Goal: Information Seeking & Learning: Learn about a topic

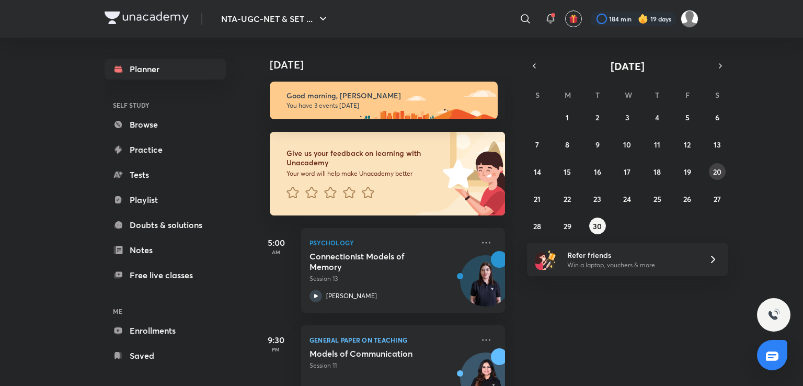
click at [717, 171] on abbr "20" at bounding box center [717, 172] width 8 height 10
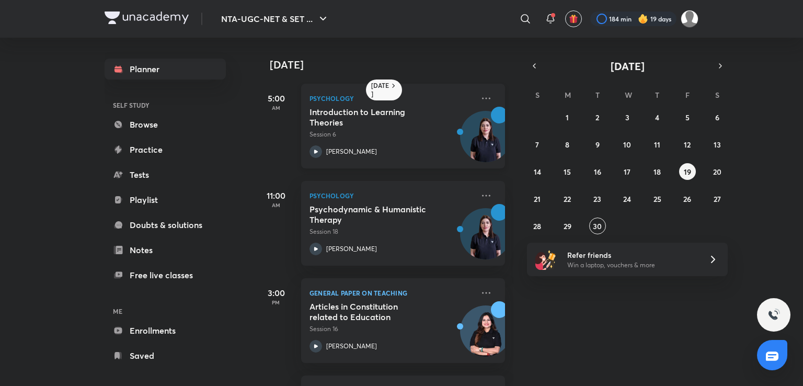
click at [419, 147] on div "[PERSON_NAME]" at bounding box center [391, 151] width 164 height 13
